Goal: Task Accomplishment & Management: Complete application form

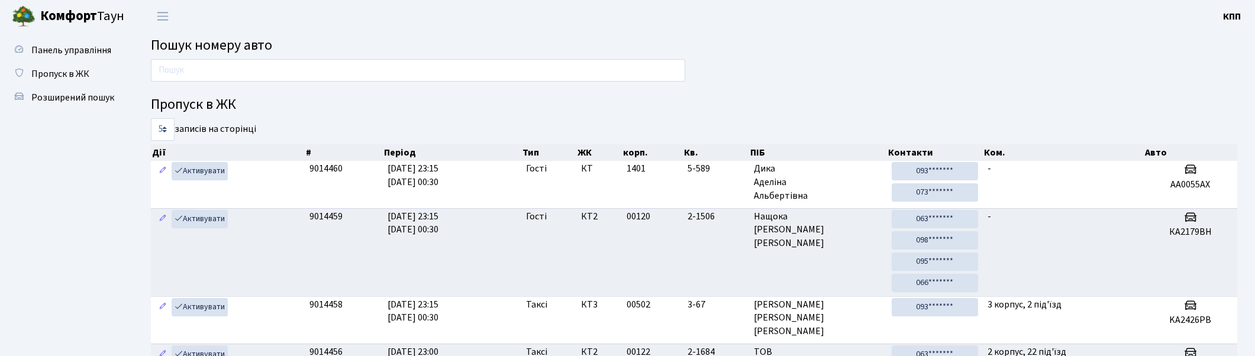
scroll to position [63, 0]
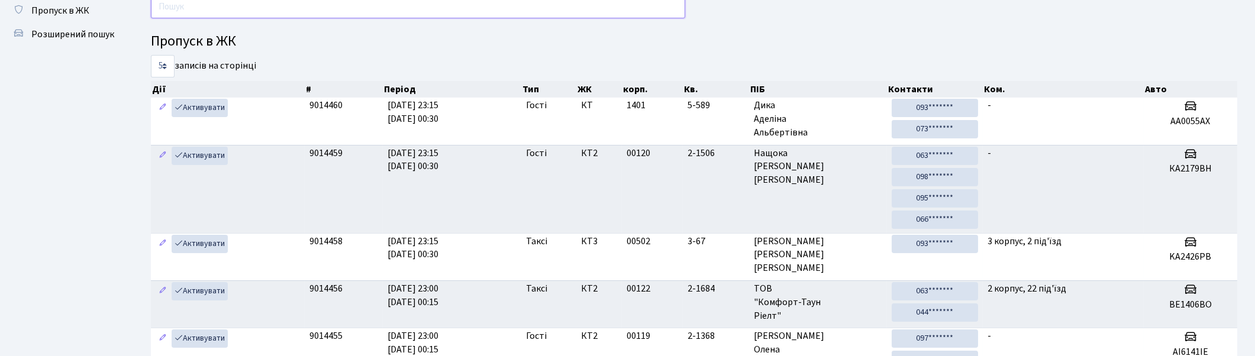
click at [334, 9] on input "text" at bounding box center [418, 7] width 534 height 22
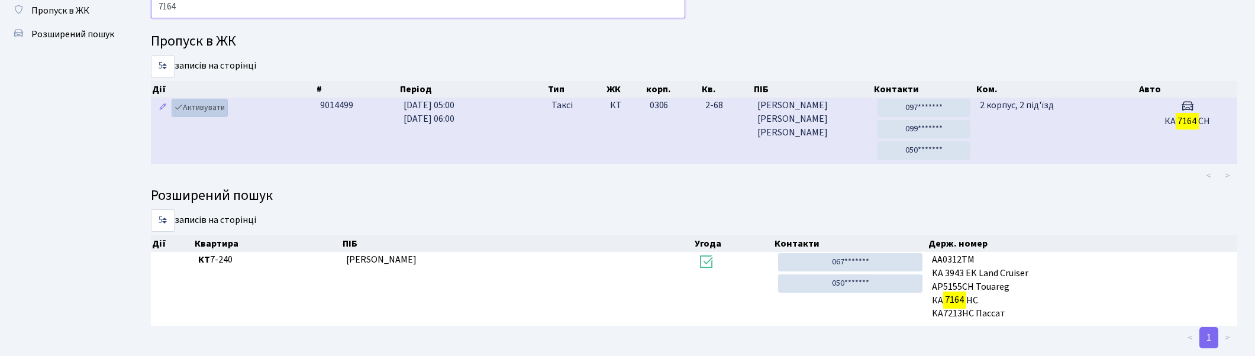
type input "7164"
click at [199, 107] on link "Активувати" at bounding box center [200, 108] width 56 height 18
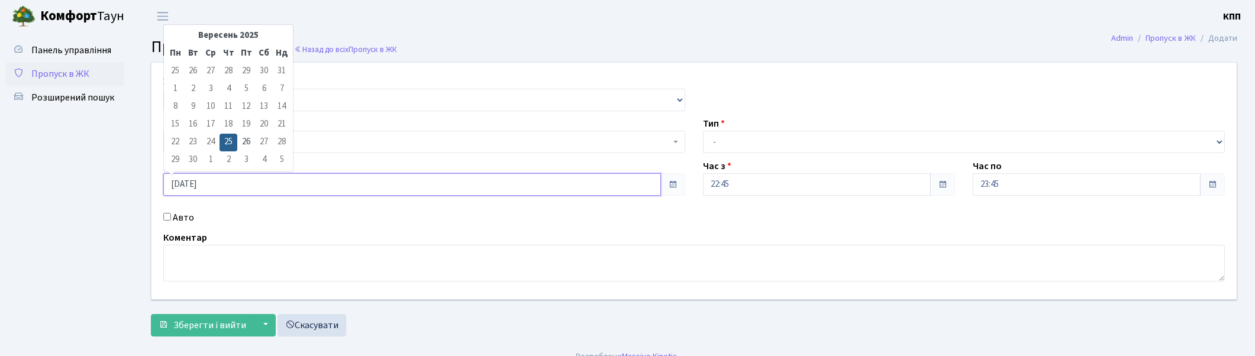
click at [220, 180] on input "25.09.2025" at bounding box center [412, 184] width 498 height 22
click at [49, 48] on span "Панель управління" at bounding box center [71, 50] width 80 height 13
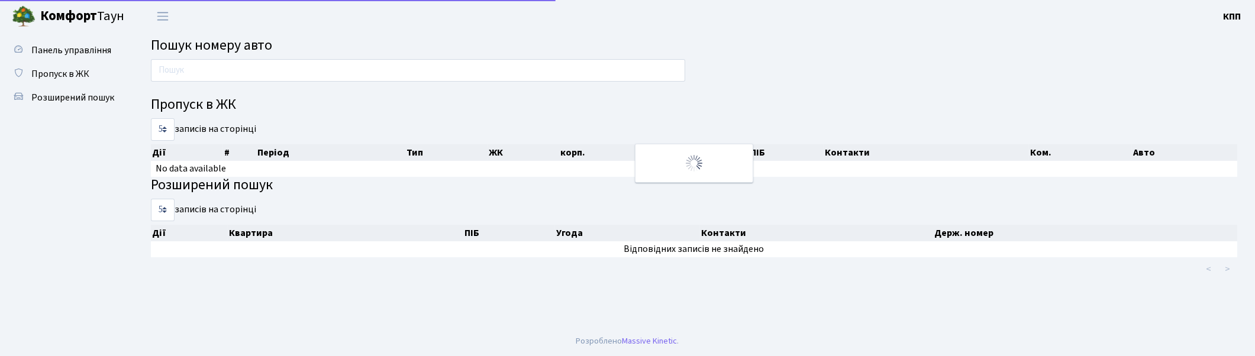
click at [47, 69] on span "Пропуск в ЖК" at bounding box center [60, 73] width 58 height 13
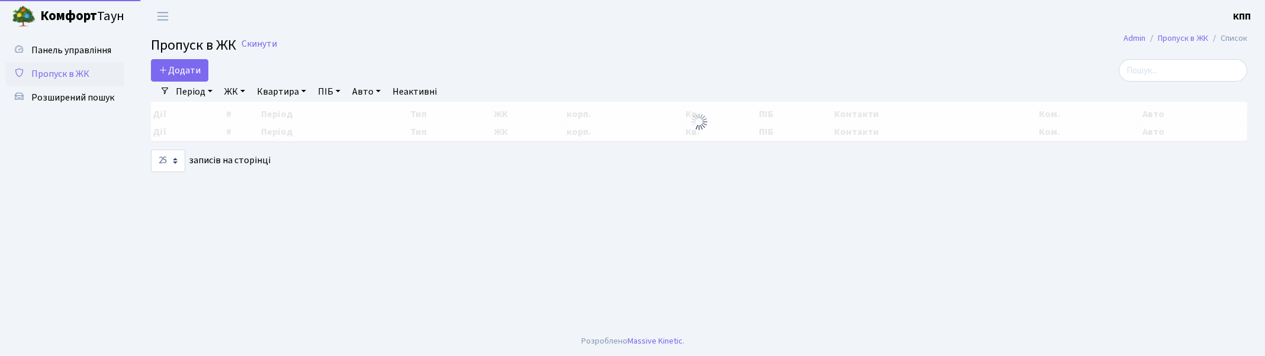
select select "25"
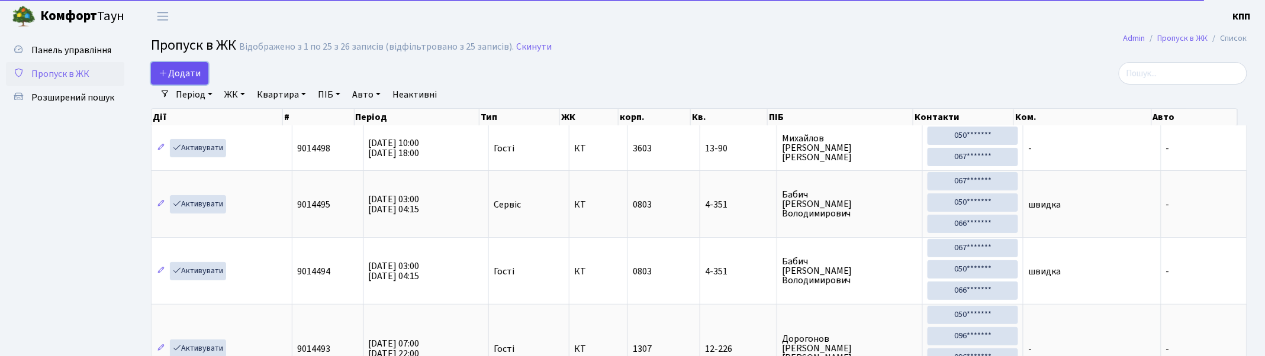
click at [196, 69] on span "Додати" at bounding box center [180, 73] width 42 height 13
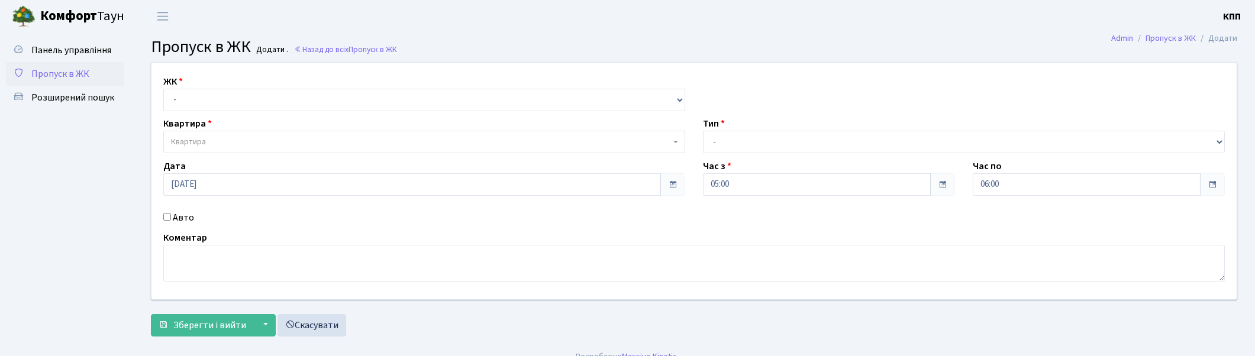
click at [168, 211] on div "Авто" at bounding box center [424, 218] width 540 height 14
click at [163, 214] on input "Авто" at bounding box center [167, 217] width 8 height 8
checkbox input "true"
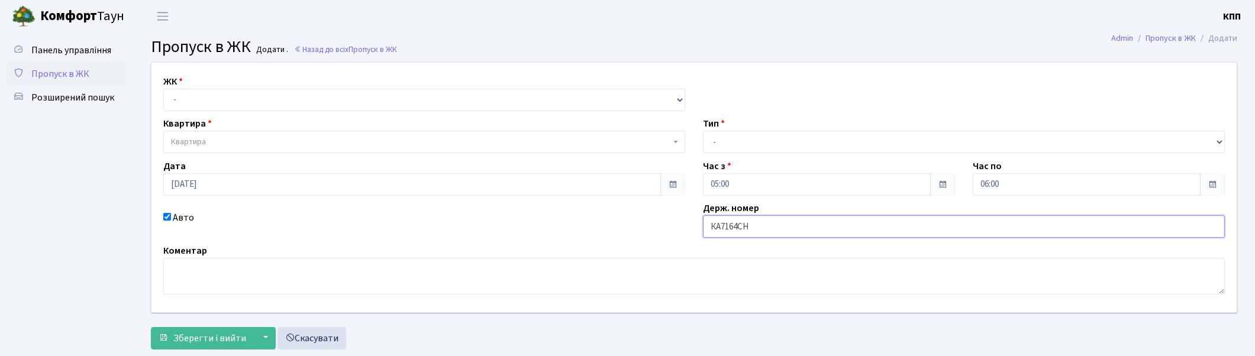
type input "КА7164СН"
click at [765, 143] on select "- Доставка Таксі Гості Сервіс" at bounding box center [964, 142] width 522 height 22
select select "2"
click at [703, 131] on select "- Доставка Таксі Гості Сервіс" at bounding box center [964, 142] width 522 height 22
click at [221, 102] on select "- КТ, вул. Регенераторна, 4 КТ2, просп. [STREET_ADDRESS] [STREET_ADDRESS] [PERS…" at bounding box center [424, 100] width 522 height 22
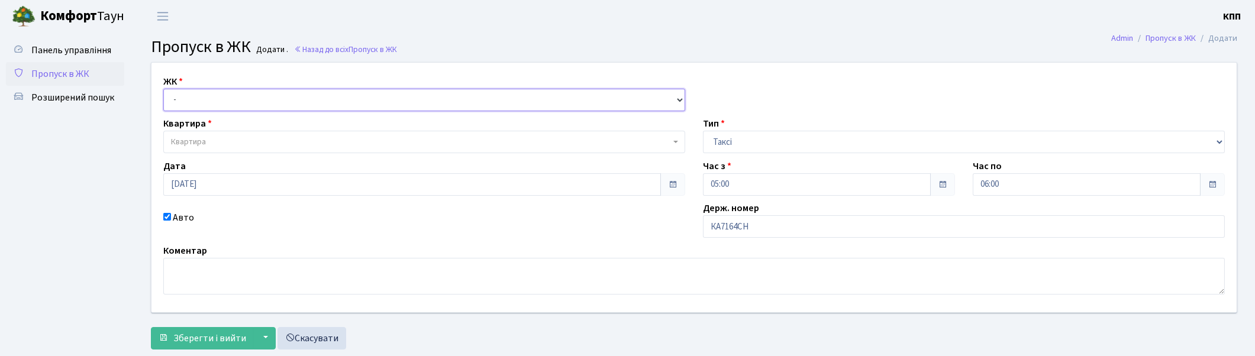
select select "271"
click at [163, 89] on select "- КТ, вул. Регенераторна, 4 КТ2, просп. [STREET_ADDRESS] [STREET_ADDRESS] [PERS…" at bounding box center [424, 100] width 522 height 22
select select
click at [220, 140] on span "Квартира" at bounding box center [420, 142] width 499 height 12
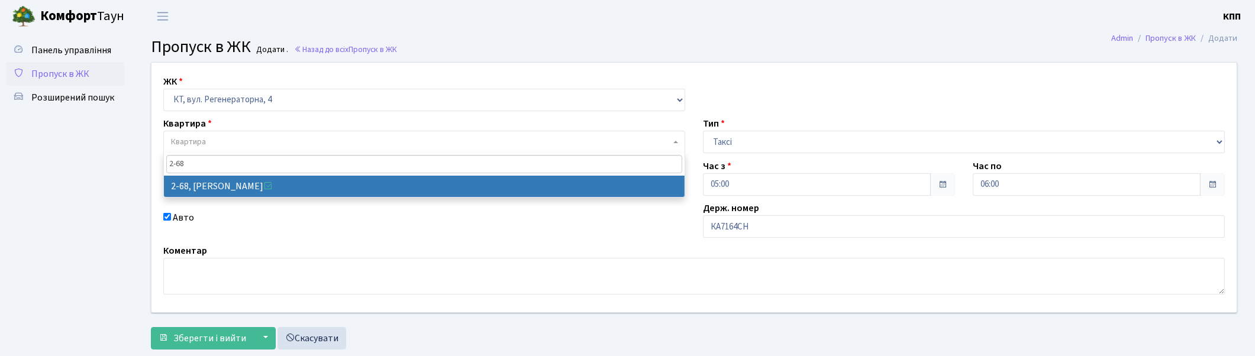
type input "2-68"
select select "695"
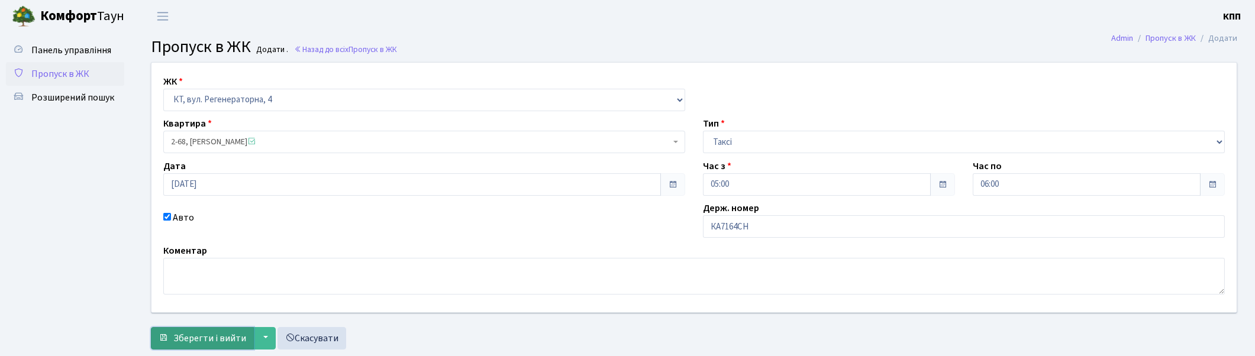
click at [204, 339] on span "Зберегти і вийти" at bounding box center [209, 338] width 73 height 13
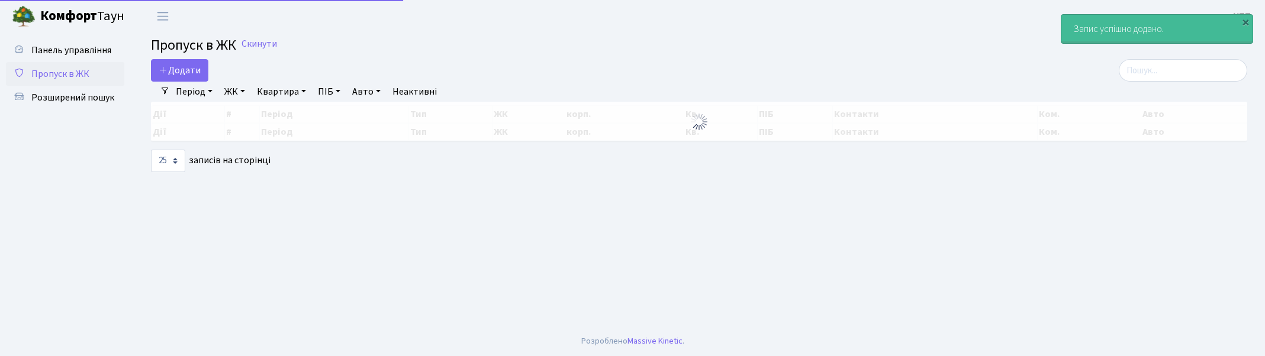
select select "25"
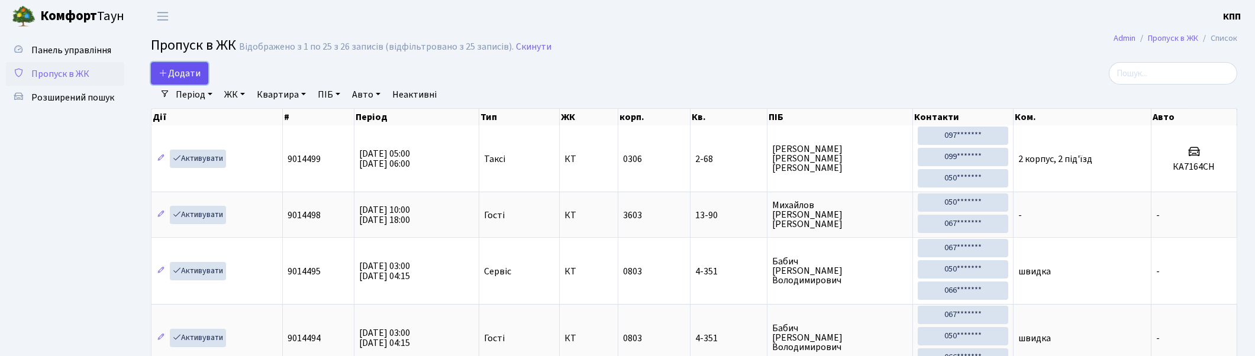
click at [176, 71] on span "Додати" at bounding box center [180, 73] width 42 height 13
select select "25"
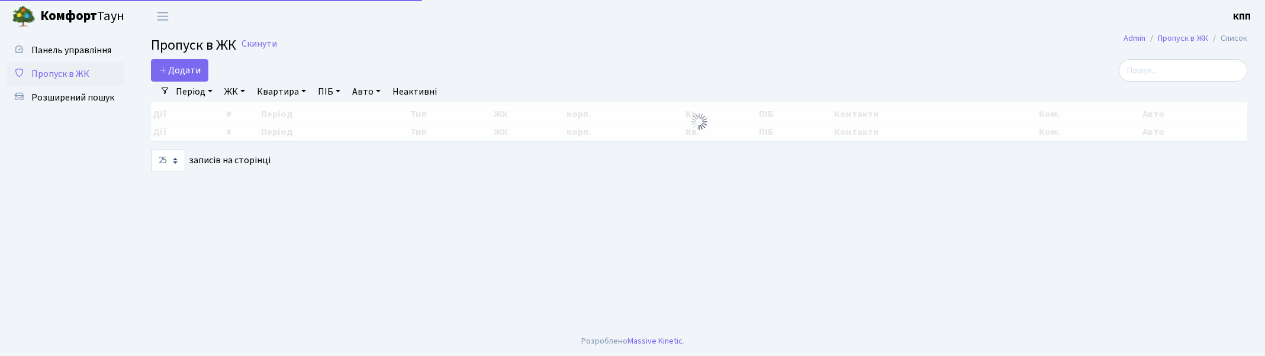
select select "25"
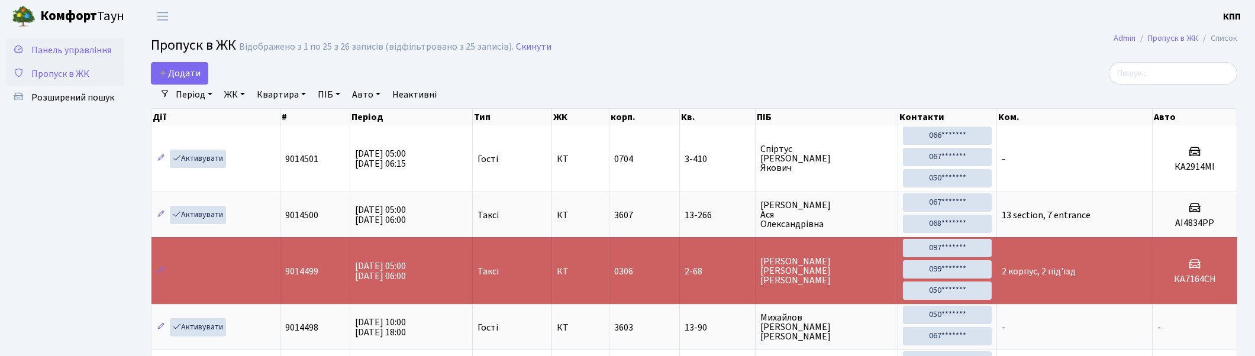
click at [82, 49] on span "Панель управління" at bounding box center [71, 50] width 80 height 13
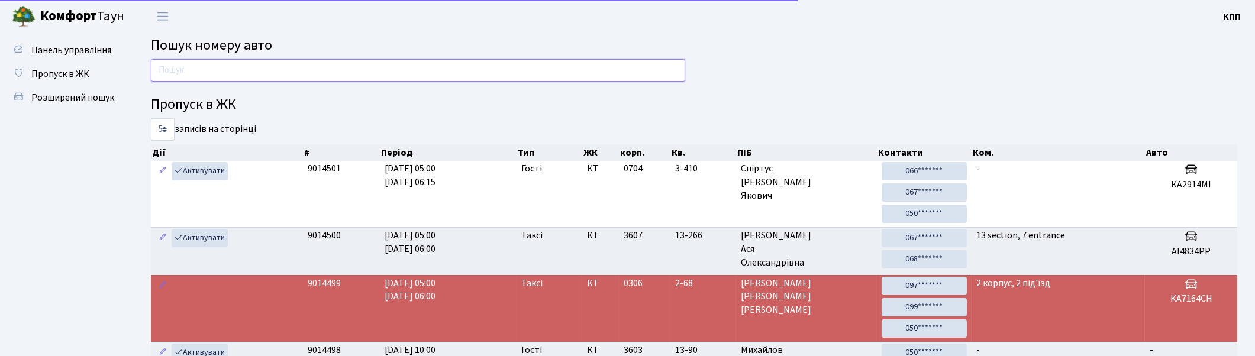
click at [208, 66] on input "text" at bounding box center [418, 70] width 534 height 22
